Goal: Task Accomplishment & Management: Manage account settings

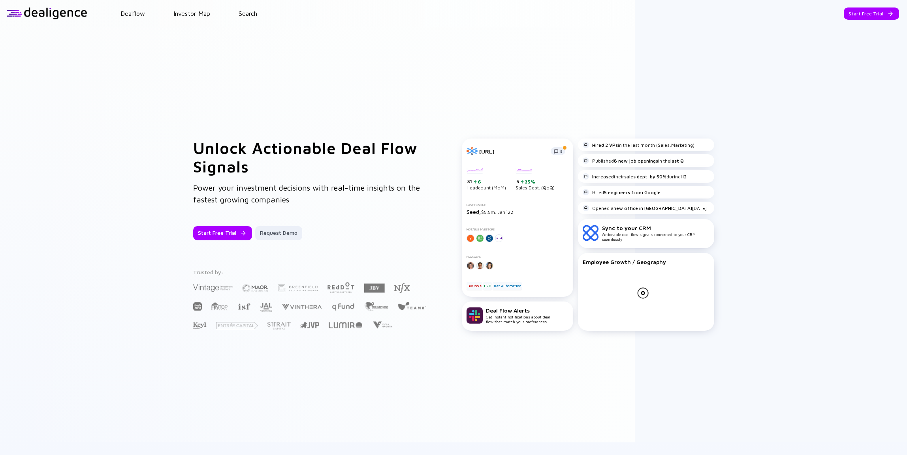
click at [147, 13] on div "Dealflow Investor Map Search" at bounding box center [496, 13] width 819 height 7
click at [128, 12] on link "Dealflow" at bounding box center [132, 13] width 24 height 7
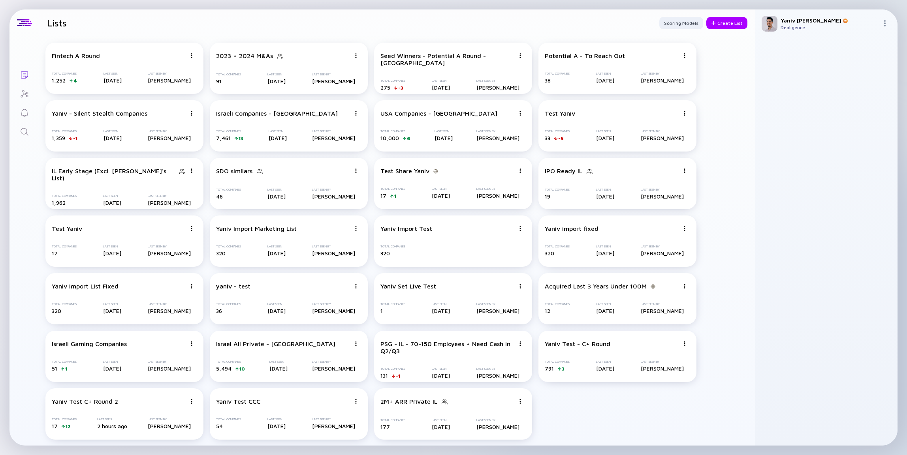
scroll to position [0, 0]
click at [176, 417] on div "Yaniv Test C+ Round 2 Total Companies 17 12 Last Seen 2 hours ago Last Seen By …" at bounding box center [124, 413] width 158 height 51
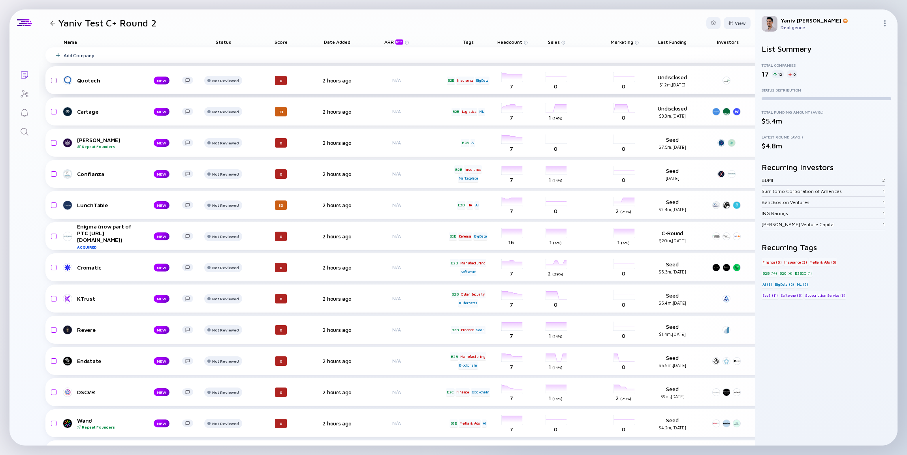
click at [53, 80] on input "checkbox" at bounding box center [52, 80] width 9 height 18
checkbox input "true"
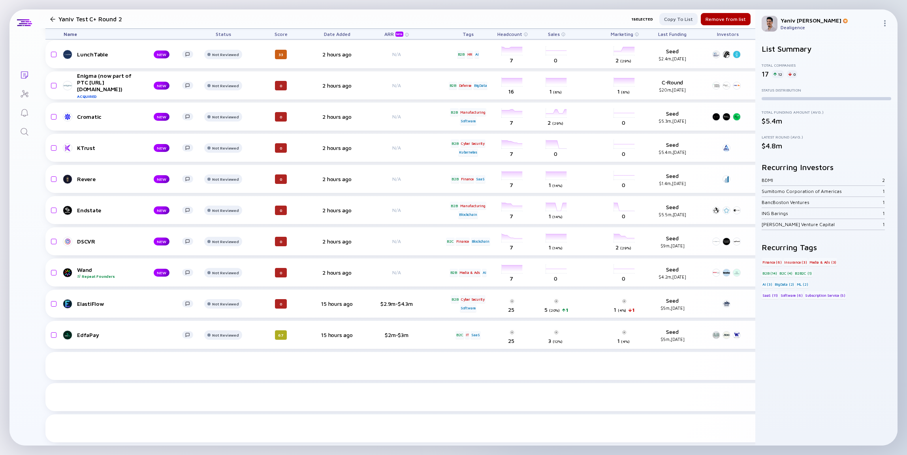
scroll to position [157, 0]
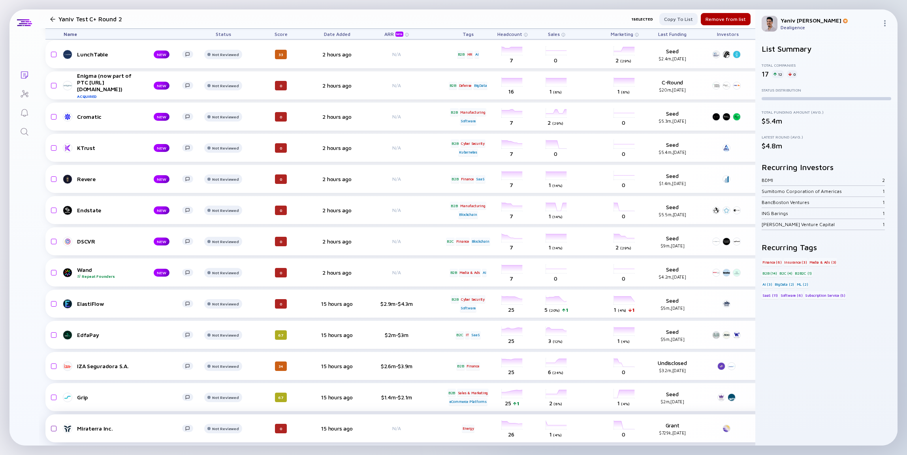
click at [52, 421] on input "checkbox" at bounding box center [52, 429] width 9 height 18
checkbox input "true"
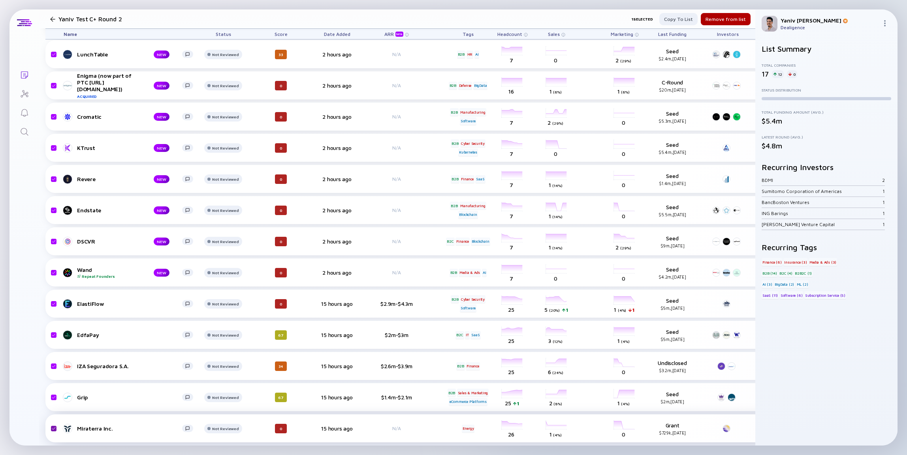
checkbox input "true"
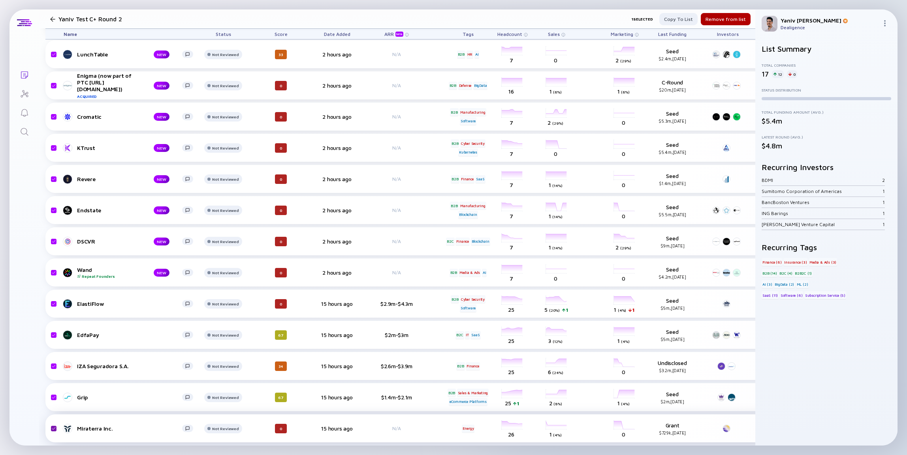
checkbox input "true"
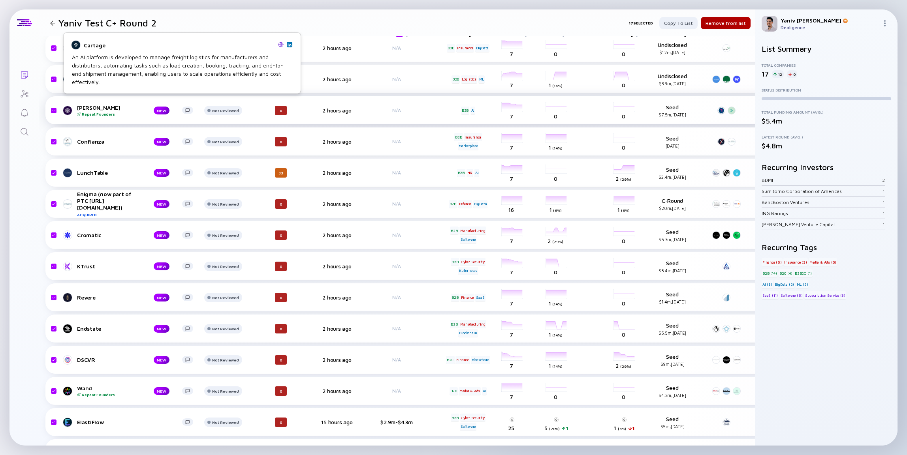
scroll to position [47, 0]
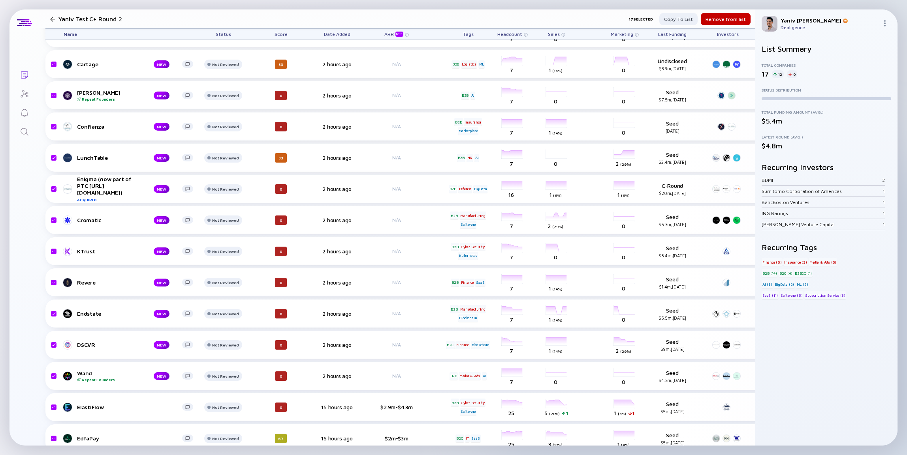
click at [705, 22] on div "Remove from list" at bounding box center [726, 19] width 50 height 12
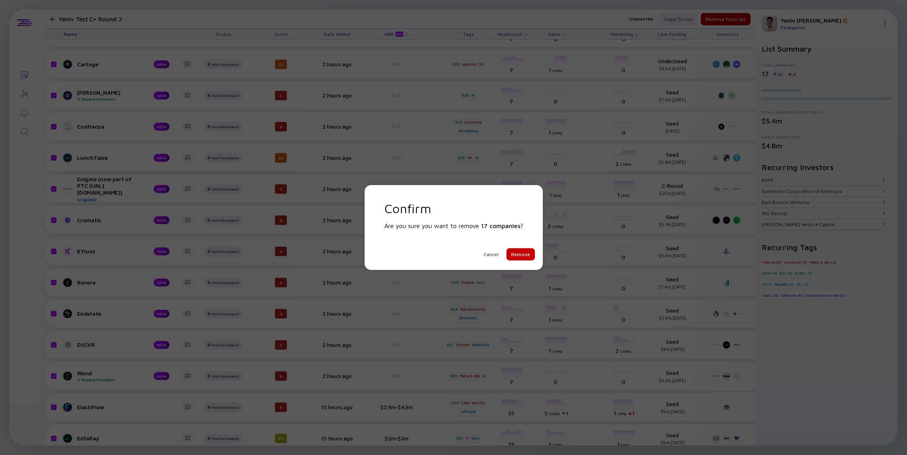
click at [527, 253] on div "Remove" at bounding box center [520, 254] width 28 height 12
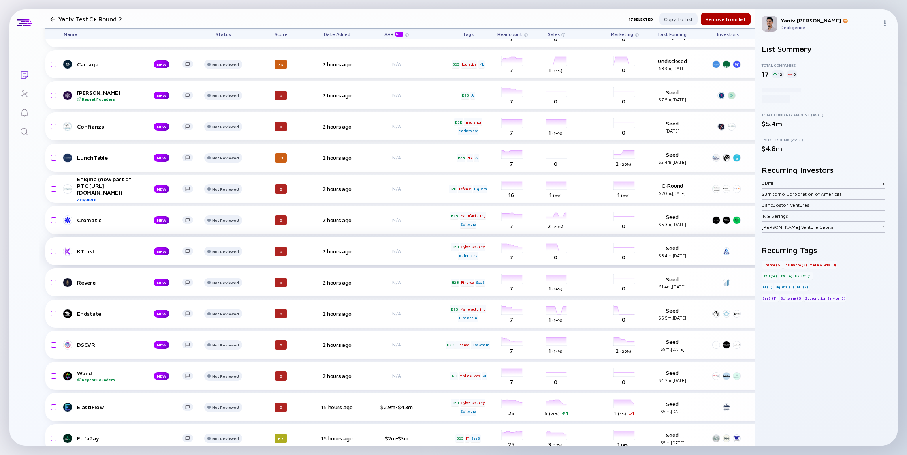
checkbox input "false"
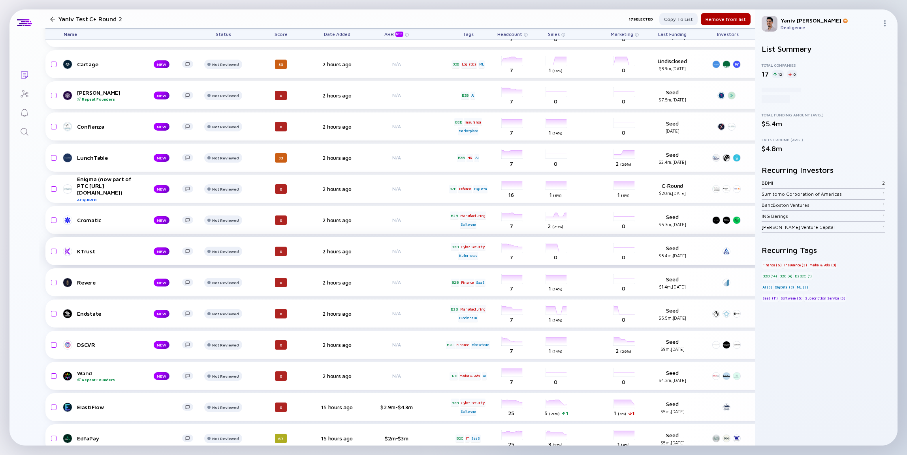
checkbox input "false"
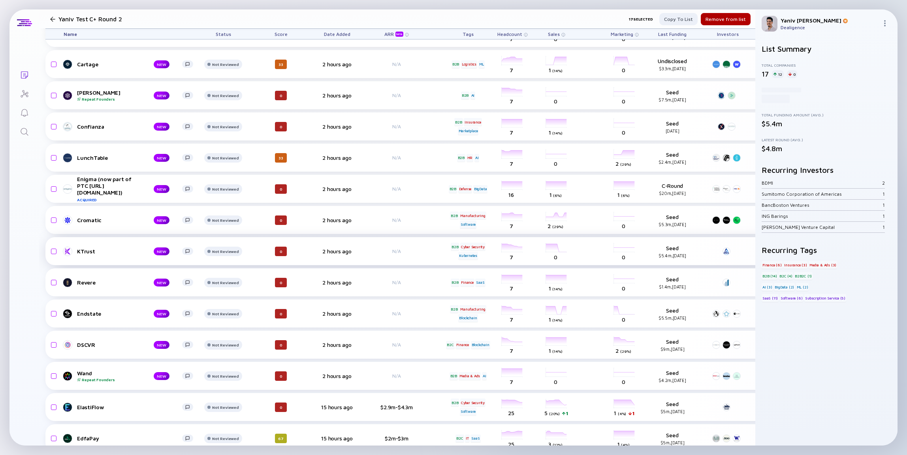
checkbox input "false"
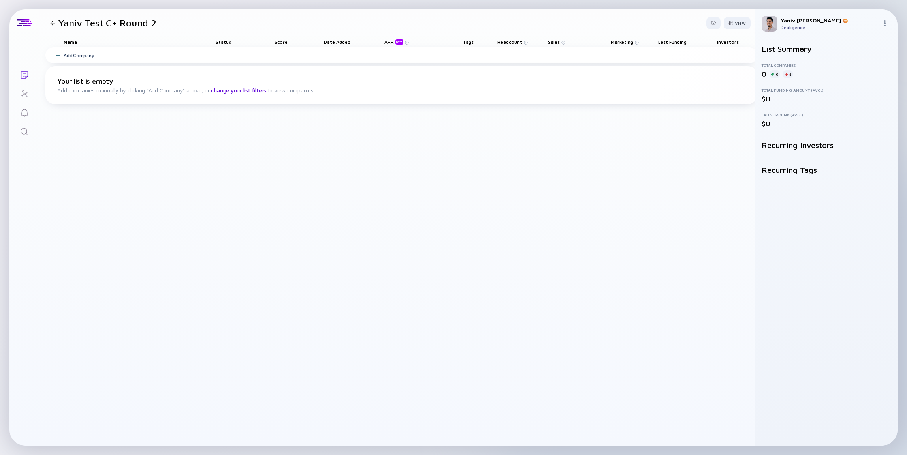
scroll to position [0, 0]
click at [784, 76] on div "5" at bounding box center [788, 74] width 10 height 8
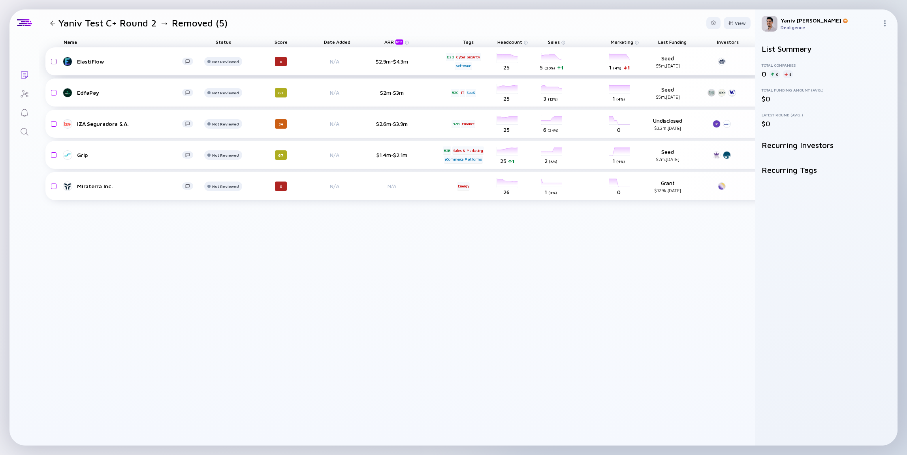
click at [52, 62] on input "checkbox" at bounding box center [52, 62] width 9 height 18
checkbox input "true"
click at [56, 22] on div at bounding box center [52, 23] width 11 height 5
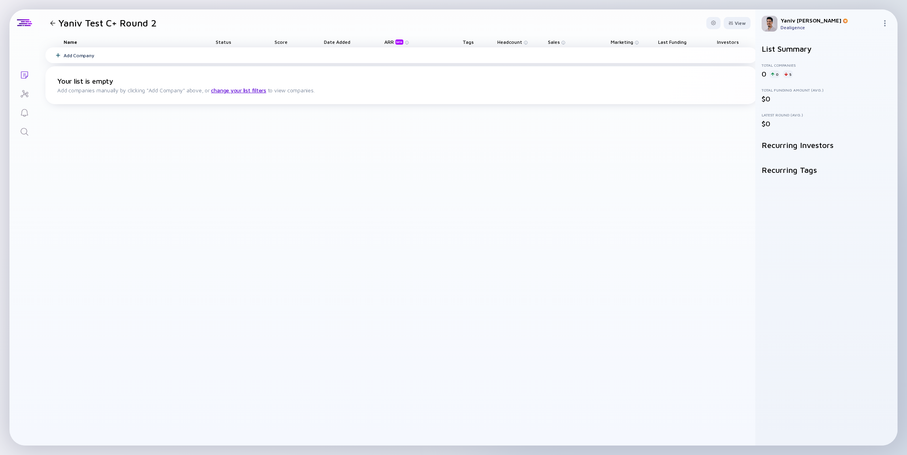
click at [218, 56] on div "Add Company" at bounding box center [401, 55] width 712 height 16
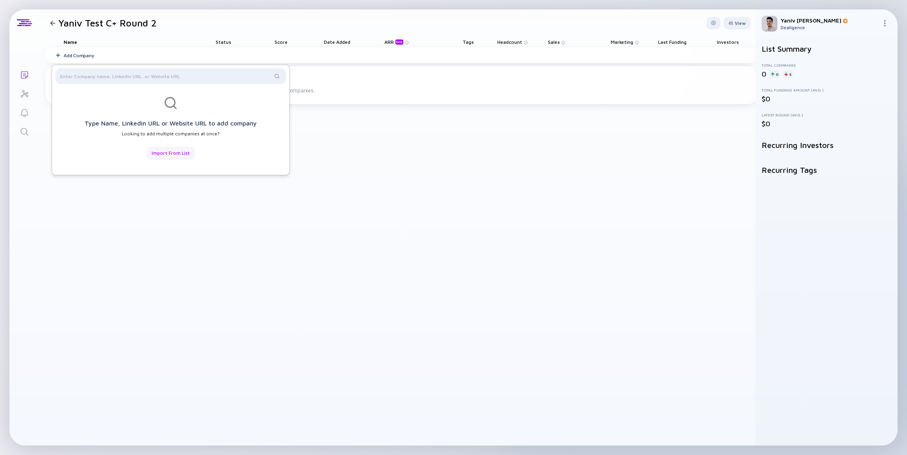
click at [187, 150] on div "Import from List" at bounding box center [171, 153] width 48 height 12
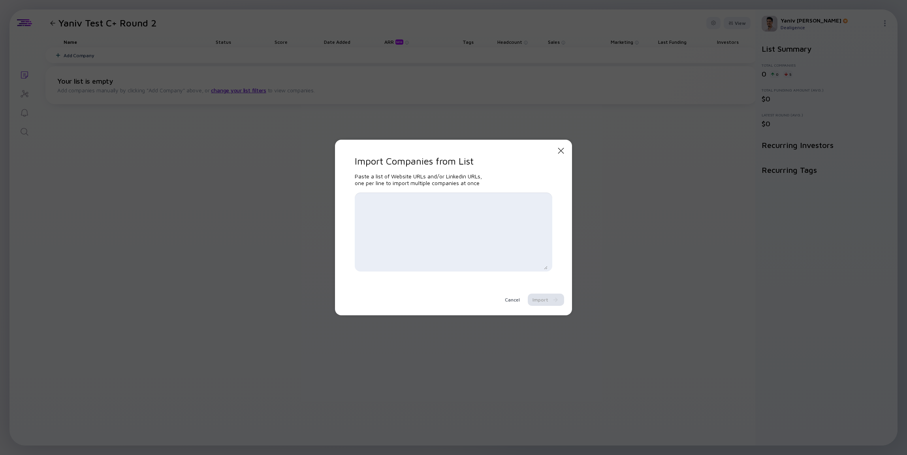
click at [391, 238] on textarea at bounding box center [453, 232] width 188 height 75
paste textarea "[URL][DOMAIN_NAME] [URL][DOMAIN_NAME] [URL][DOMAIN_NAME] [URL][DOMAIN_NAME] [UR…"
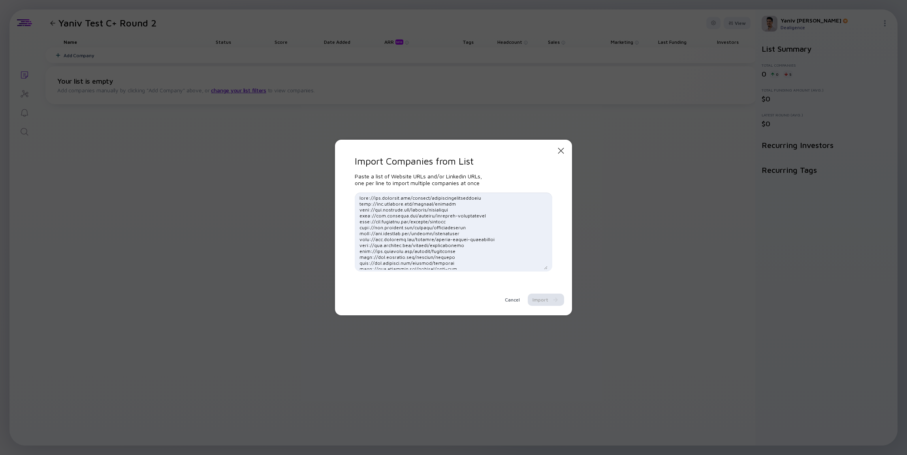
scroll to position [5548, 0]
type textarea "[URL][DOMAIN_NAME] [URL][DOMAIN_NAME] [URL][DOMAIN_NAME] [URL][DOMAIN_NAME] [UR…"
click at [547, 301] on div "Import" at bounding box center [546, 300] width 36 height 12
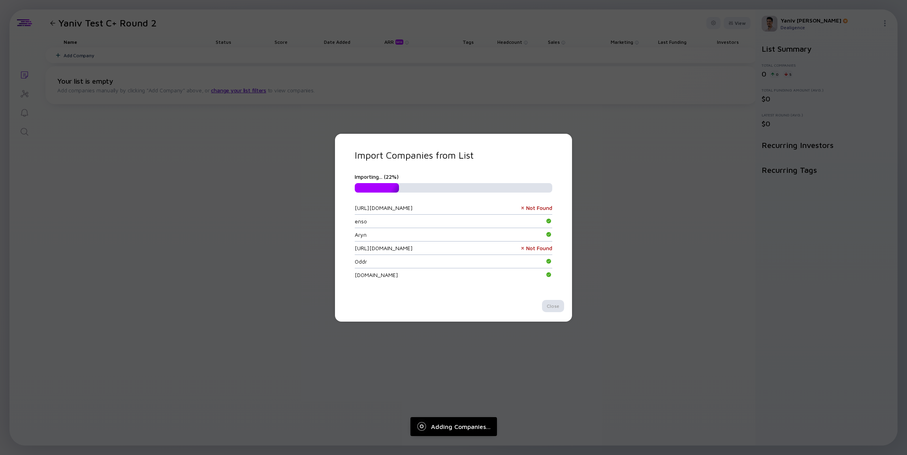
scroll to position [2995, 0]
click at [413, 314] on div "[URL][DOMAIN_NAME]" at bounding box center [384, 317] width 58 height 7
copy div "renewrisk"
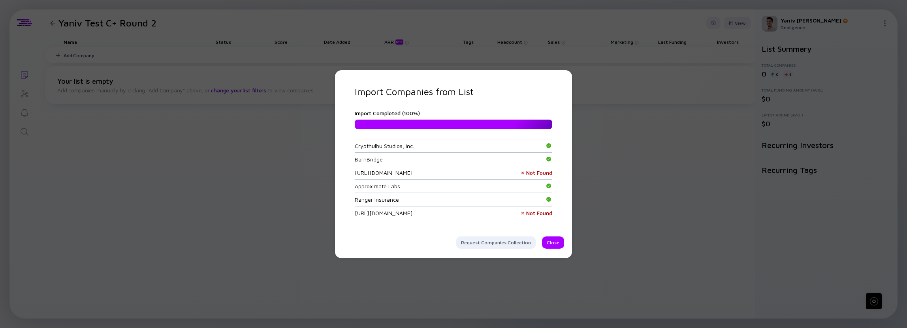
scroll to position [13183, 0]
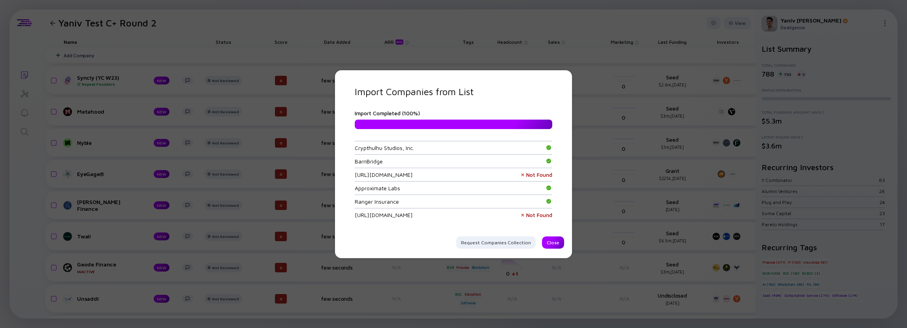
click at [548, 241] on div "Close" at bounding box center [553, 243] width 22 height 12
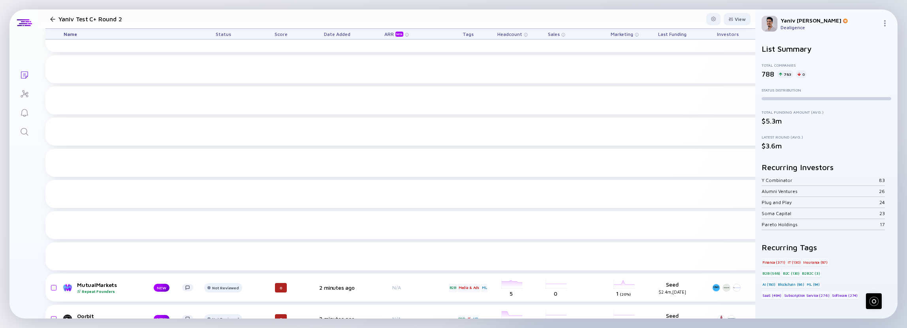
scroll to position [3516, 0]
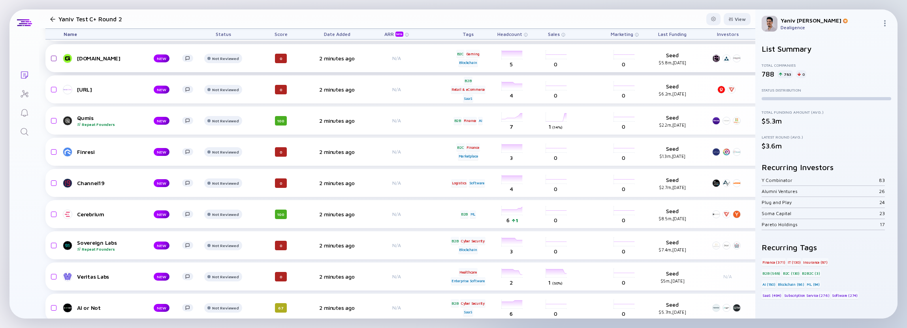
click at [54, 59] on input "checkbox" at bounding box center [52, 58] width 9 height 18
checkbox input "false"
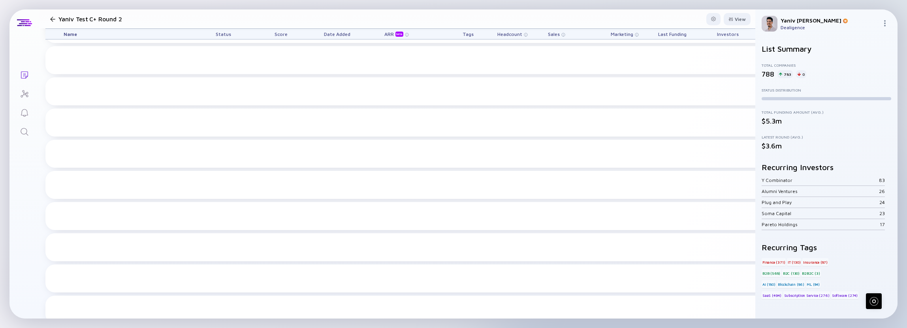
scroll to position [0, 0]
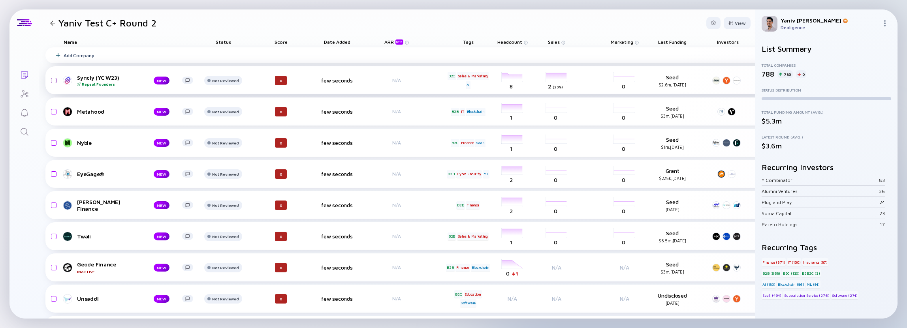
click at [54, 79] on input "checkbox" at bounding box center [52, 80] width 9 height 18
checkbox input "true"
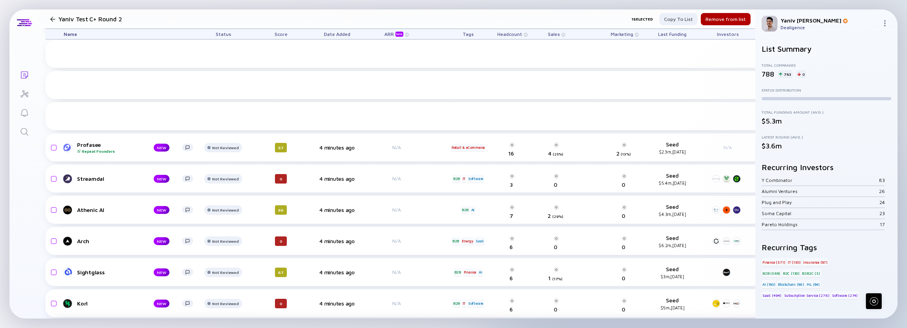
scroll to position [7260, 0]
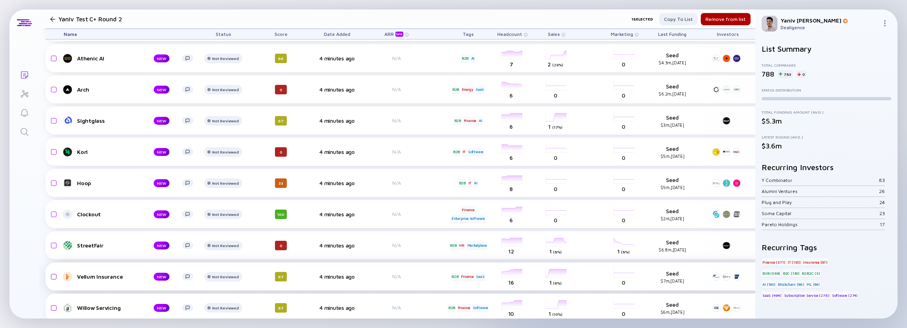
click at [52, 276] on input "checkbox" at bounding box center [52, 277] width 9 height 18
checkbox input "true"
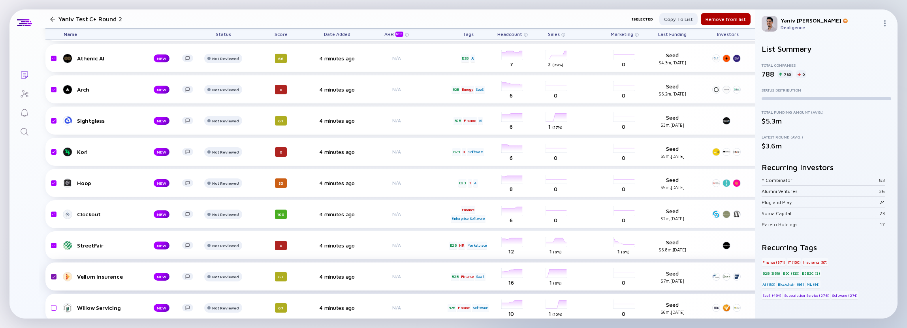
checkbox input "true"
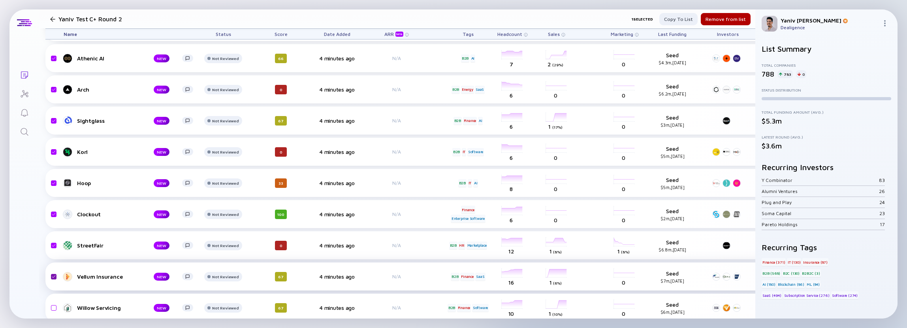
checkbox input "true"
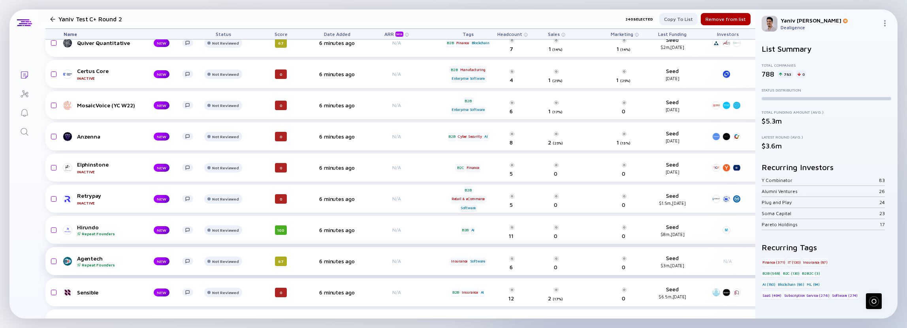
scroll to position [11004, 0]
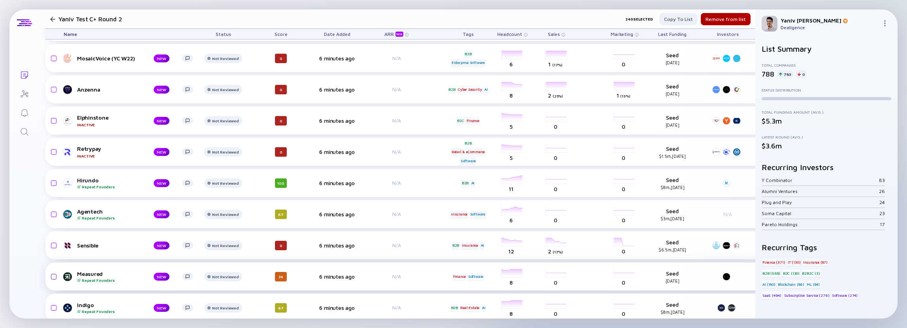
click at [53, 275] on input "checkbox" at bounding box center [52, 277] width 9 height 18
checkbox input "true"
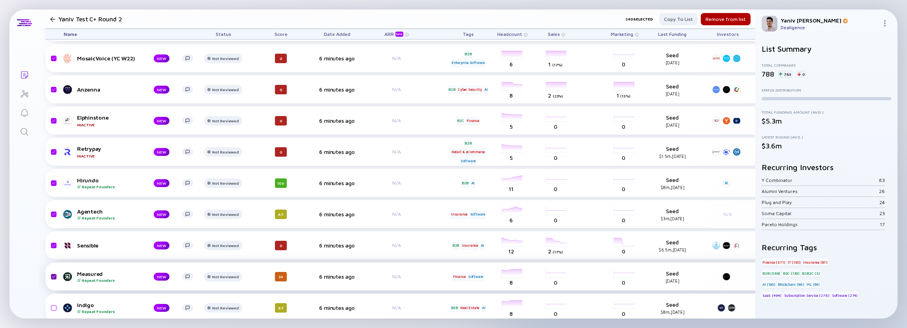
checkbox input "true"
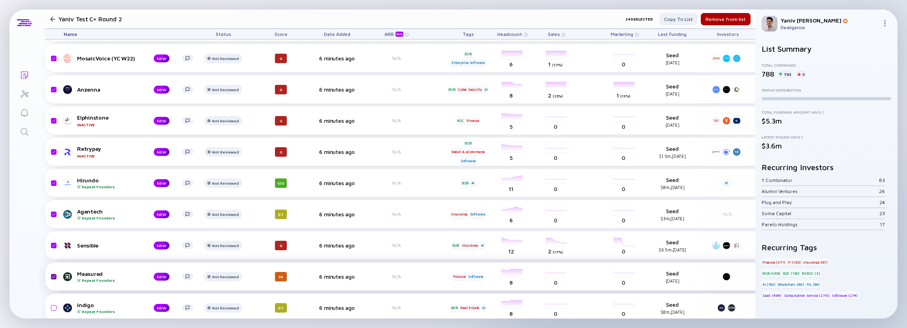
checkbox input "true"
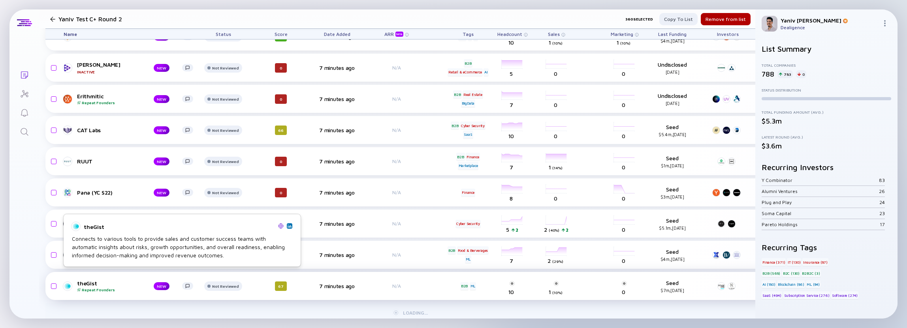
scroll to position [13500, 0]
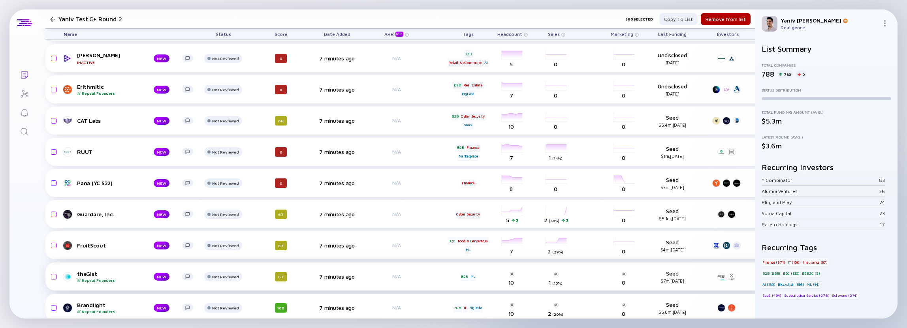
click at [55, 276] on input "checkbox" at bounding box center [52, 277] width 9 height 18
checkbox input "true"
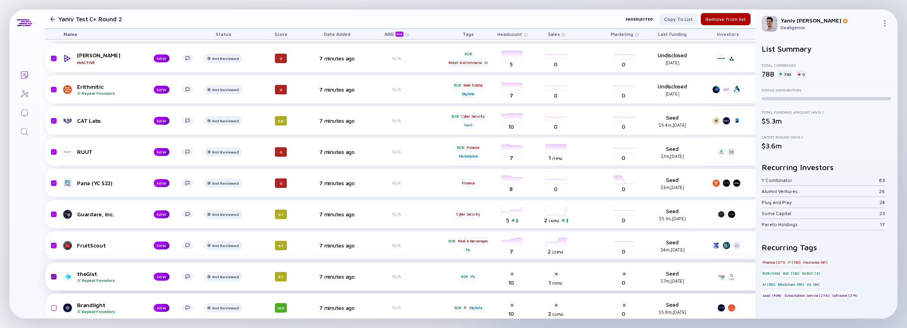
checkbox input "true"
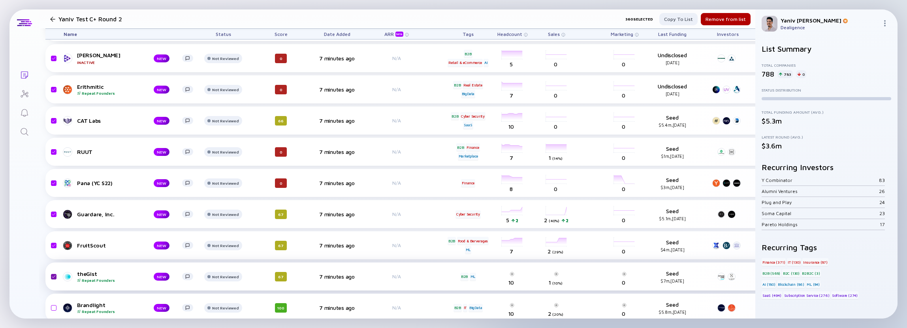
checkbox input "true"
click at [729, 19] on div "Remove from list" at bounding box center [726, 19] width 50 height 12
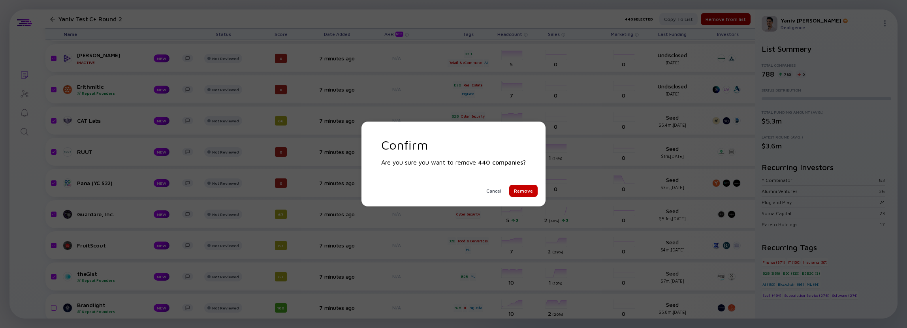
click at [524, 188] on div "Remove" at bounding box center [523, 191] width 28 height 12
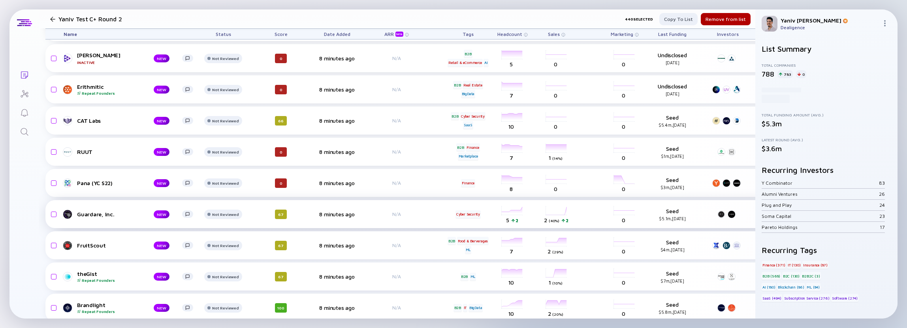
checkbox input "false"
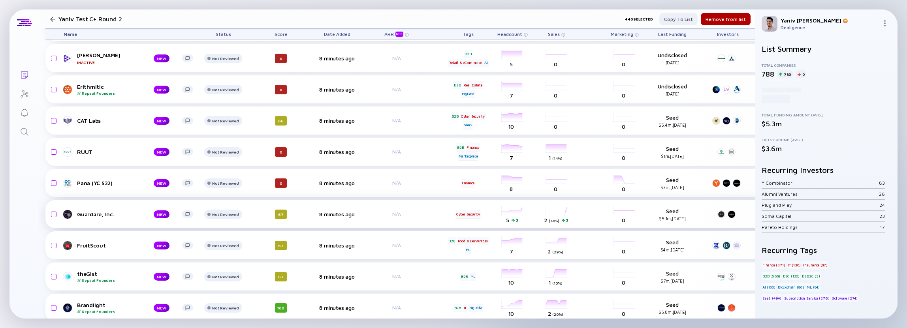
checkbox input "false"
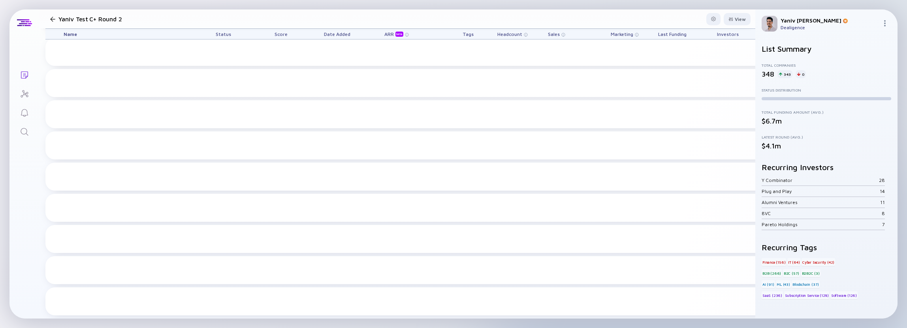
scroll to position [0, 0]
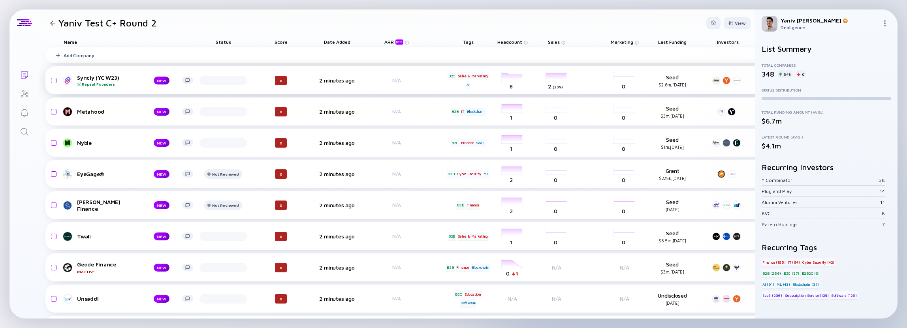
click at [54, 82] on input "checkbox" at bounding box center [52, 80] width 9 height 18
checkbox input "true"
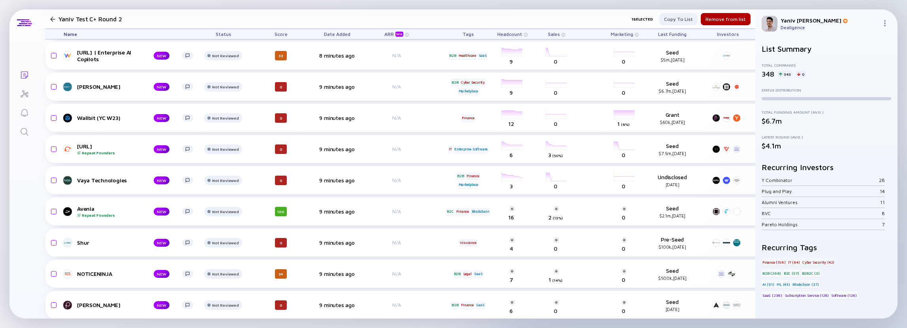
scroll to position [14105, 0]
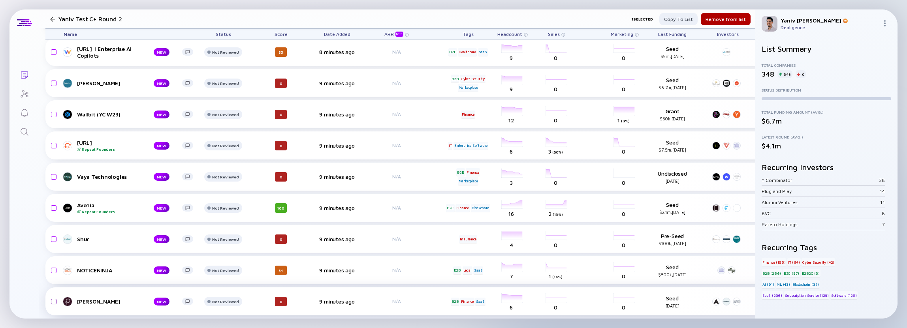
click at [55, 295] on input "checkbox" at bounding box center [52, 302] width 9 height 18
checkbox input "true"
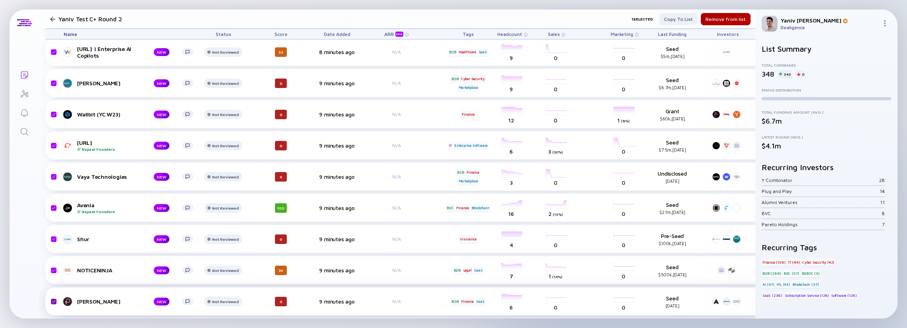
checkbox input "true"
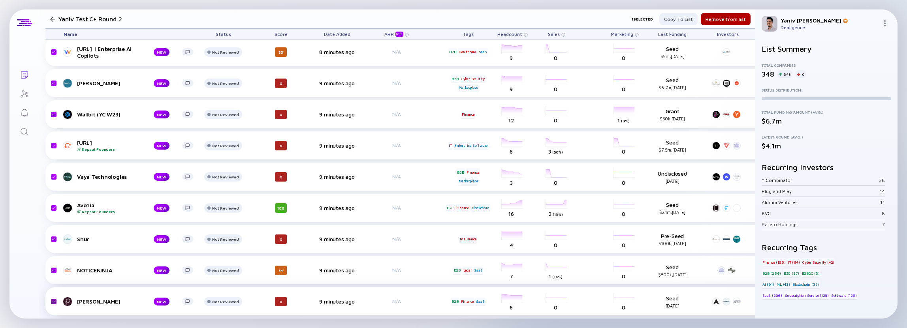
checkbox input "true"
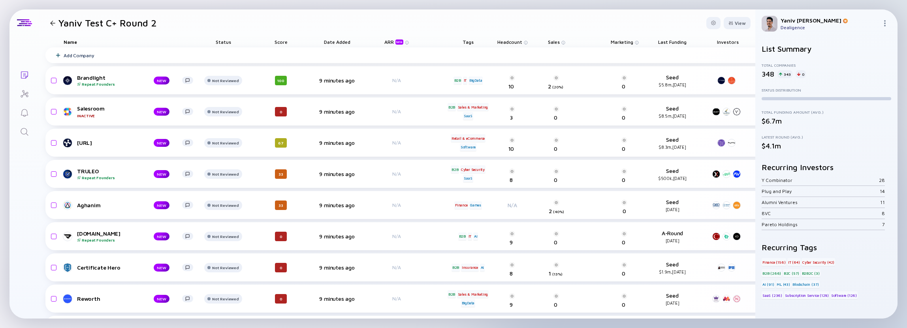
click at [781, 74] on div "343" at bounding box center [784, 74] width 15 height 8
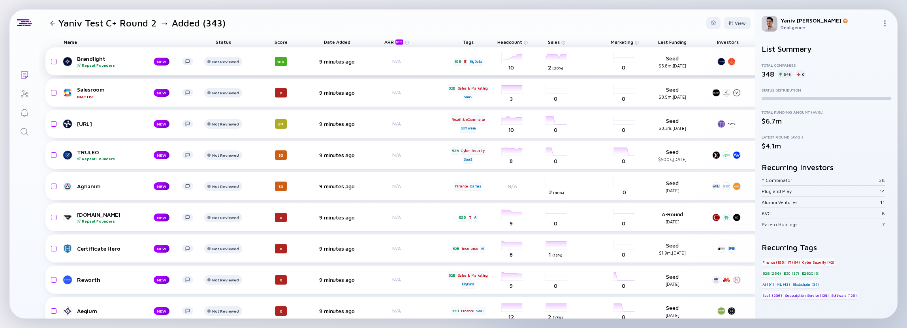
click at [53, 60] on input "checkbox" at bounding box center [52, 62] width 9 height 18
checkbox input "true"
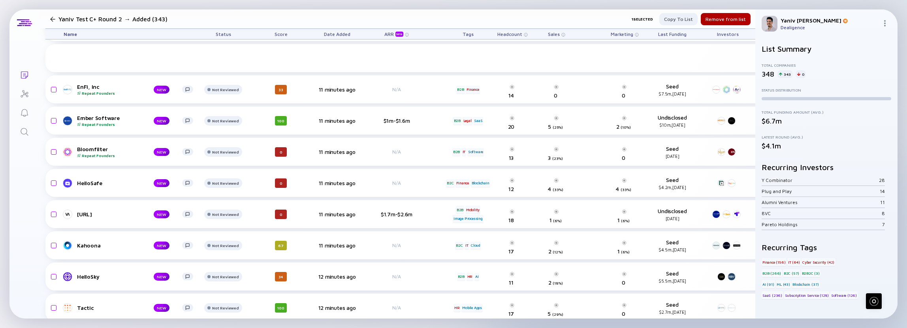
scroll to position [6617, 0]
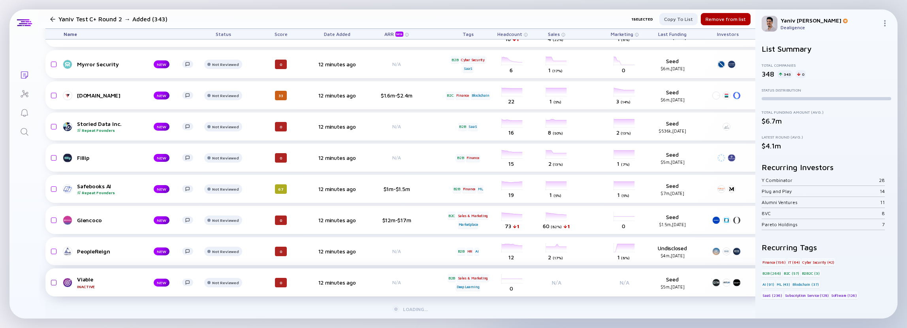
click at [55, 276] on input "checkbox" at bounding box center [52, 283] width 9 height 18
checkbox input "true"
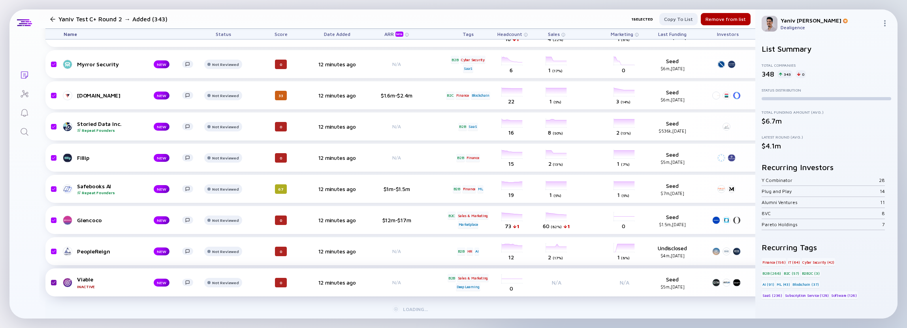
checkbox input "true"
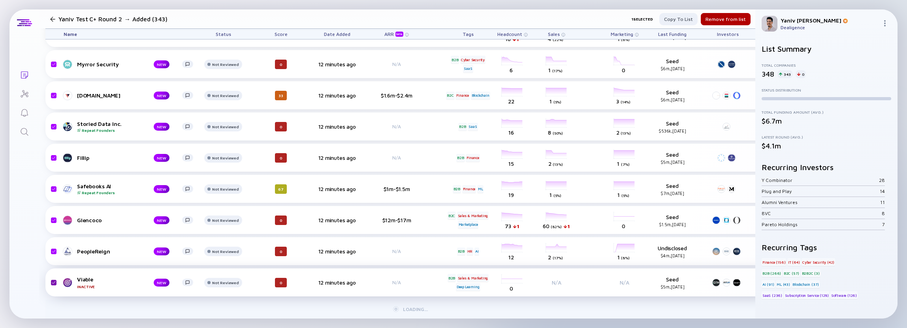
checkbox input "true"
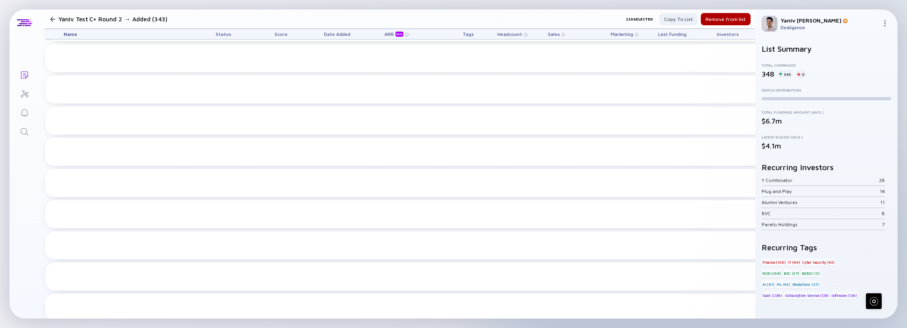
scroll to position [10361, 0]
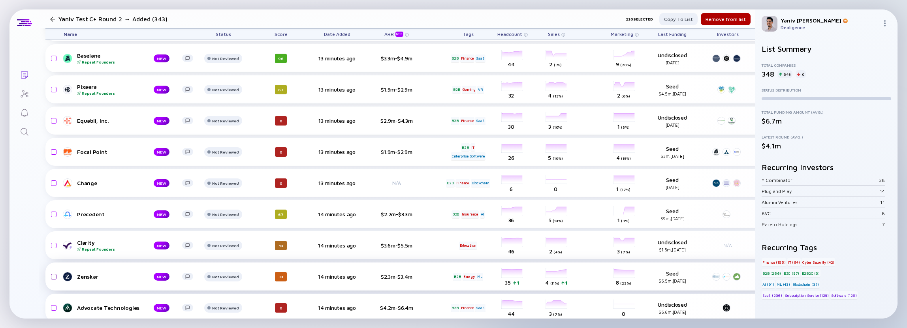
click at [53, 276] on input "checkbox" at bounding box center [52, 277] width 9 height 18
checkbox input "true"
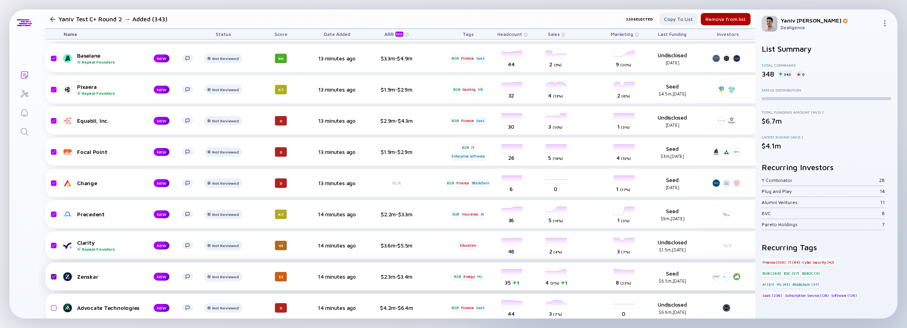
checkbox input "true"
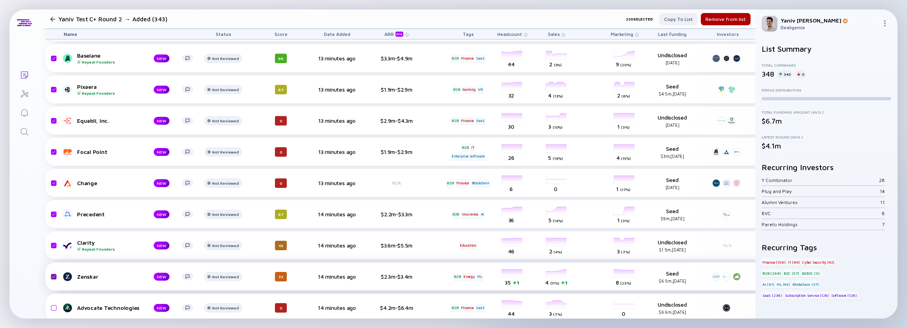
checkbox input "true"
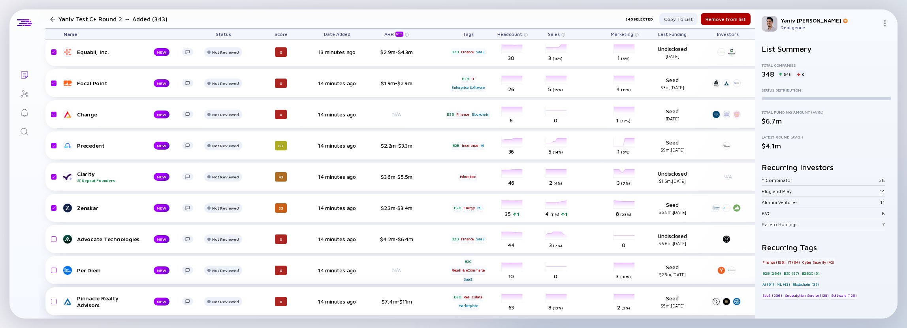
click at [52, 294] on input "checkbox" at bounding box center [52, 302] width 9 height 18
checkbox input "true"
click at [735, 18] on div "Remove from list" at bounding box center [726, 19] width 50 height 12
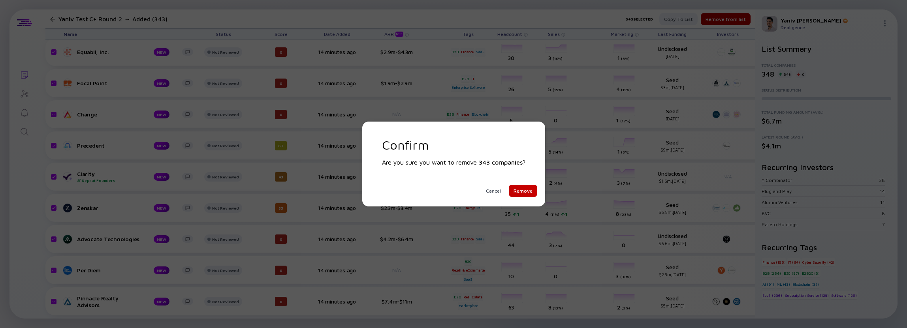
click at [527, 189] on div "Remove" at bounding box center [523, 191] width 28 height 12
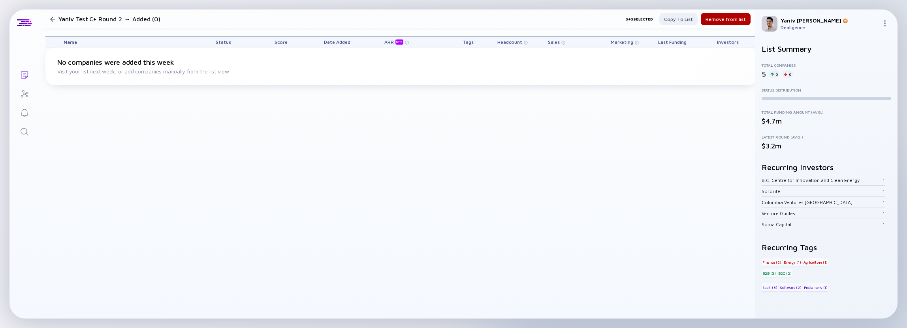
scroll to position [0, 0]
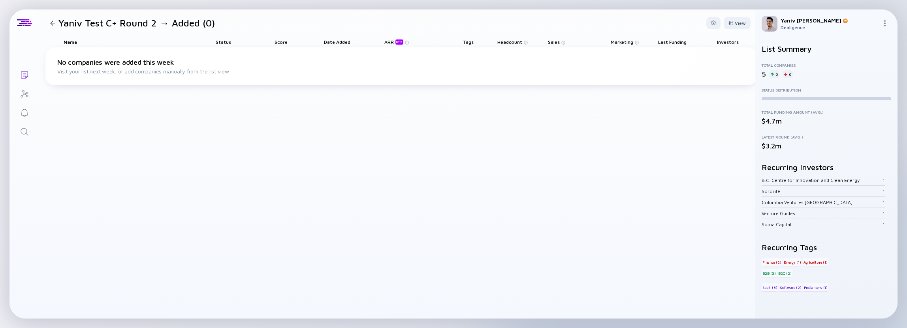
click at [54, 22] on div at bounding box center [52, 23] width 5 height 5
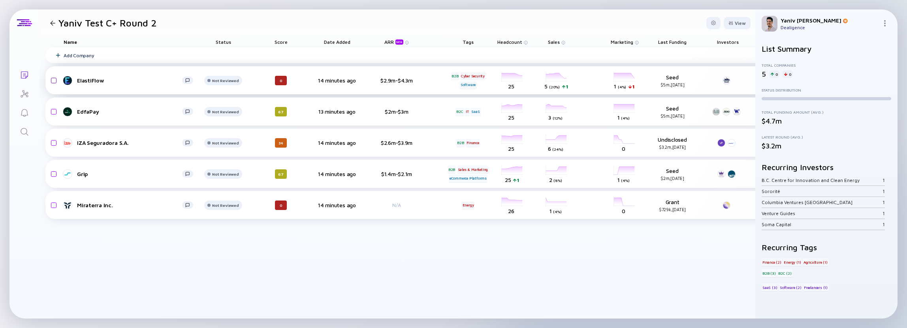
click at [53, 79] on input "checkbox" at bounding box center [52, 80] width 9 height 18
checkbox input "true"
click at [55, 112] on input "checkbox" at bounding box center [52, 112] width 9 height 18
checkbox input "true"
click at [53, 142] on input "checkbox" at bounding box center [52, 143] width 9 height 18
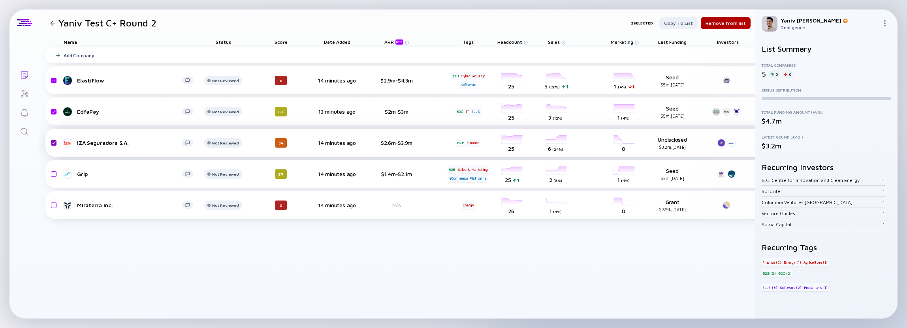
checkbox input "true"
click at [54, 175] on input "checkbox" at bounding box center [52, 174] width 9 height 18
checkbox input "true"
click at [55, 205] on input "checkbox" at bounding box center [52, 205] width 9 height 18
checkbox input "true"
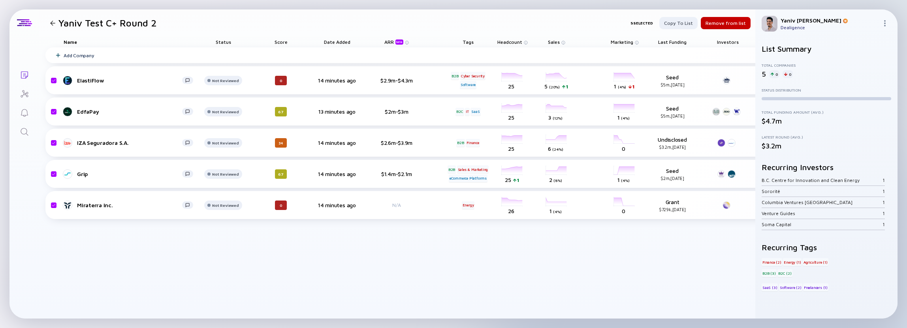
click at [716, 20] on div "Remove from list" at bounding box center [726, 23] width 50 height 12
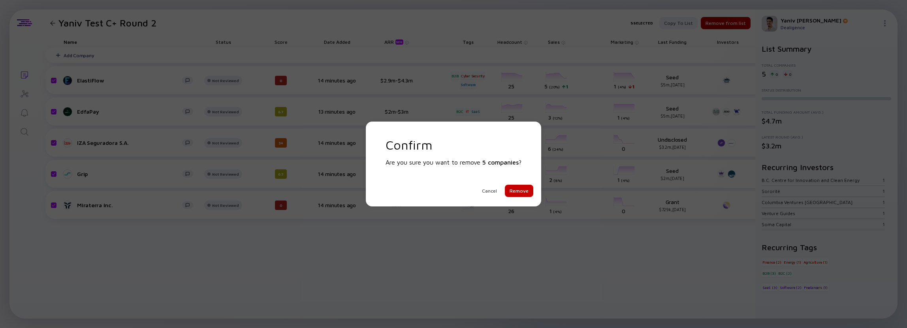
click at [519, 193] on div "Remove" at bounding box center [519, 191] width 28 height 12
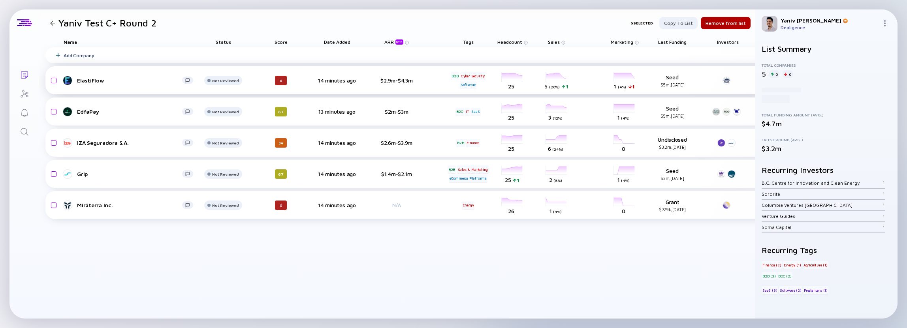
checkbox input "false"
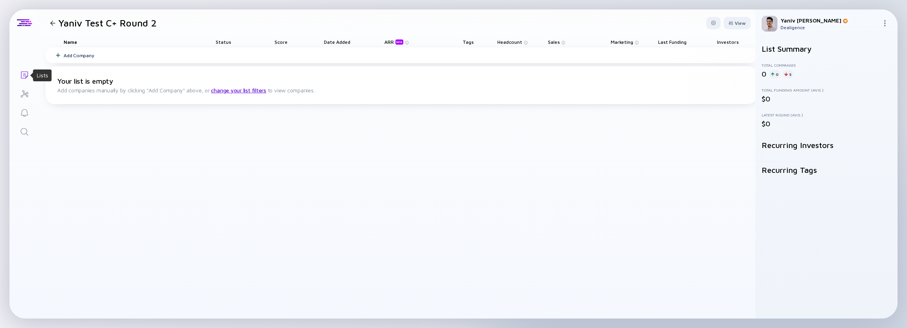
click at [22, 75] on icon "Lists" at bounding box center [24, 74] width 9 height 9
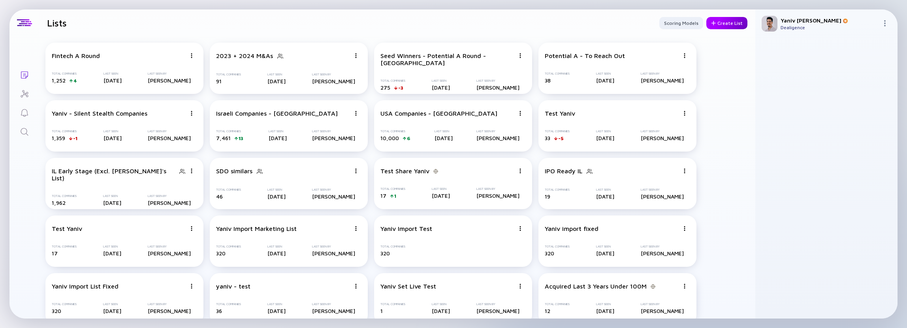
click at [734, 25] on div "Create List" at bounding box center [726, 23] width 41 height 12
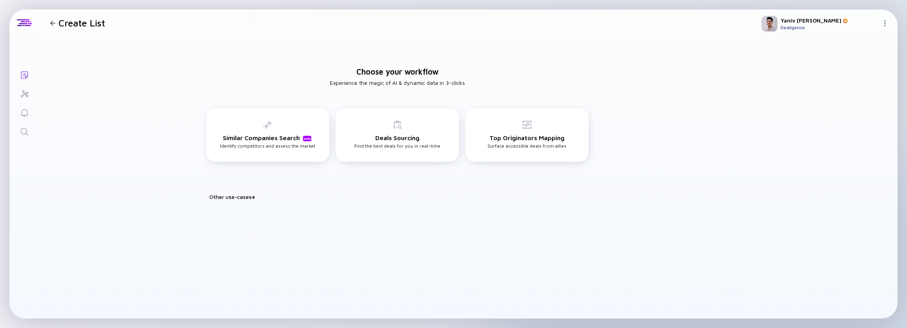
click at [241, 199] on div "Other use-cases" at bounding box center [401, 197] width 385 height 7
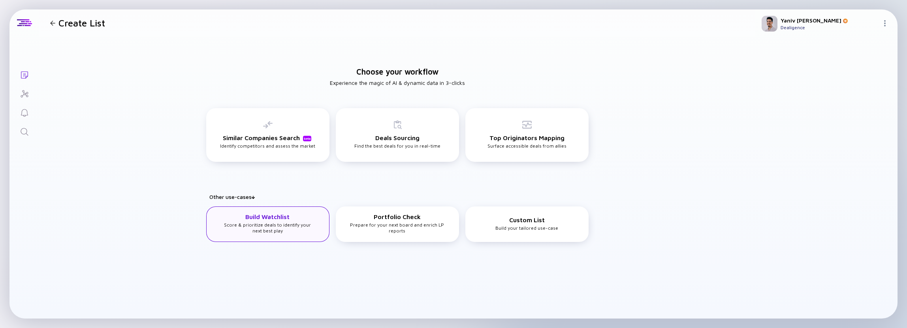
click at [261, 228] on div "Build Watchlist Score & prioritize deals to identify your next best play" at bounding box center [267, 223] width 97 height 21
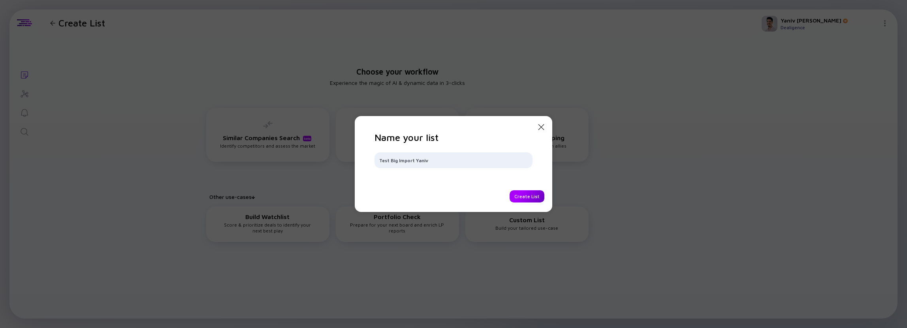
type input "Test Big Import Yaniv"
click at [522, 195] on div "Create List" at bounding box center [526, 196] width 35 height 12
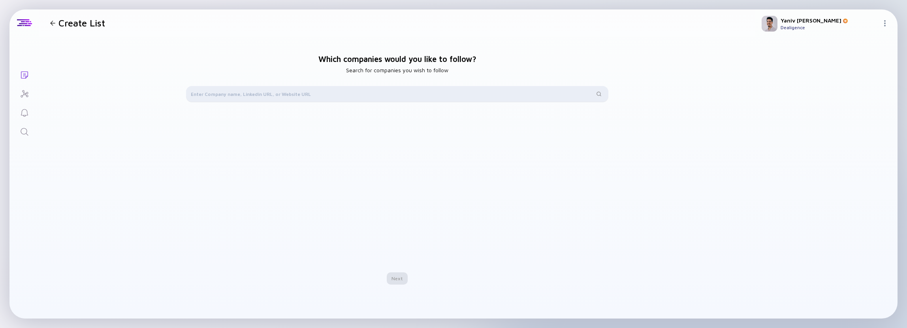
click at [280, 98] on div at bounding box center [397, 94] width 422 height 16
click at [400, 167] on div "Import from List" at bounding box center [398, 169] width 48 height 12
